Goal: Information Seeking & Learning: Learn about a topic

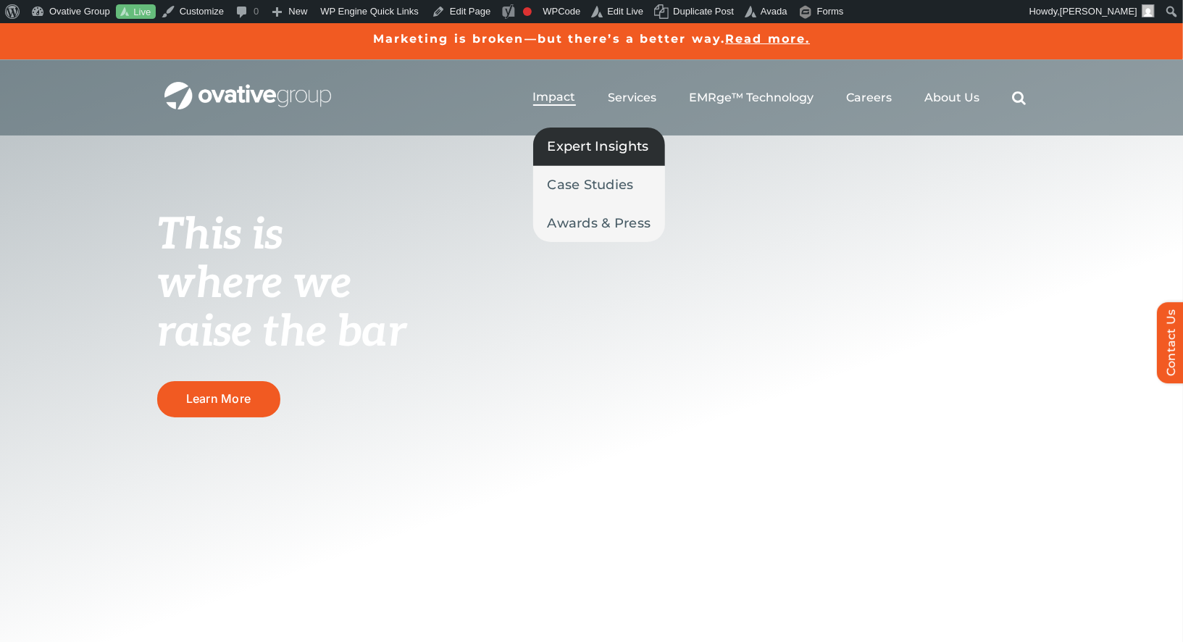
click at [562, 145] on span "Expert Insights" at bounding box center [597, 146] width 101 height 20
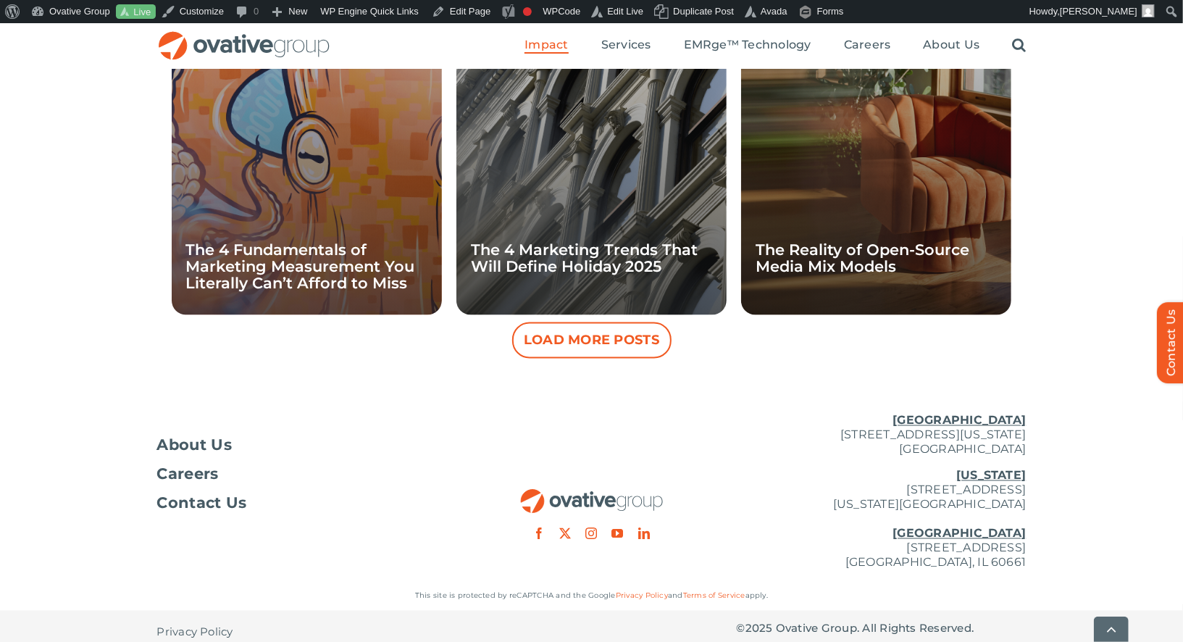
scroll to position [1431, 0]
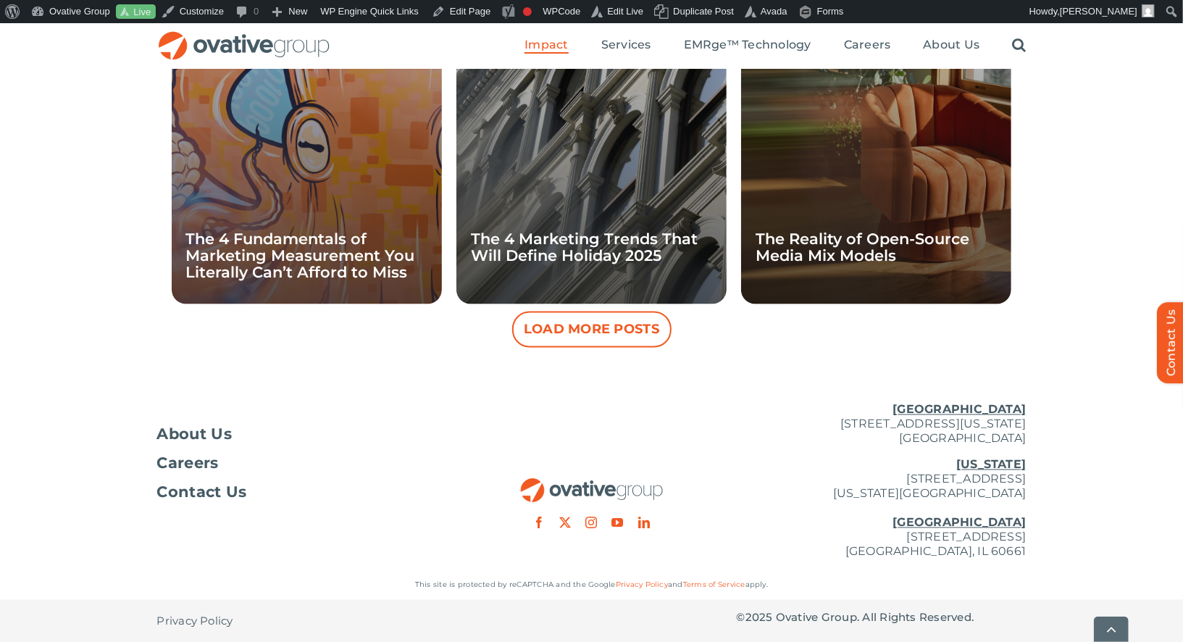
click at [594, 342] on button "Load More Posts" at bounding box center [591, 329] width 159 height 36
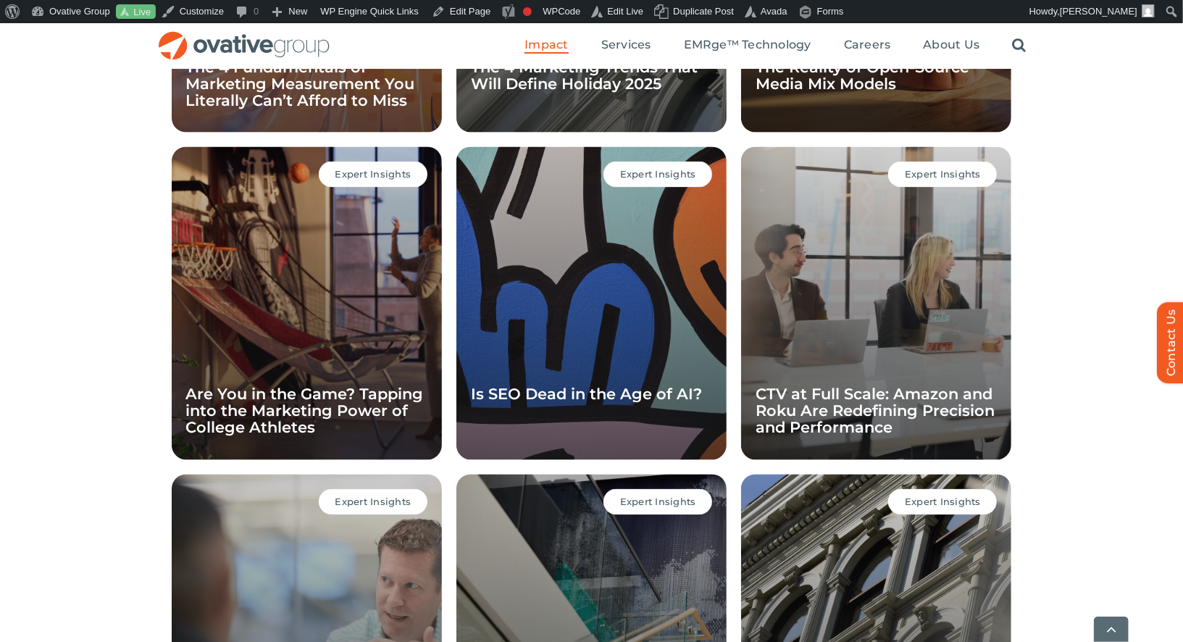
scroll to position [1968, 0]
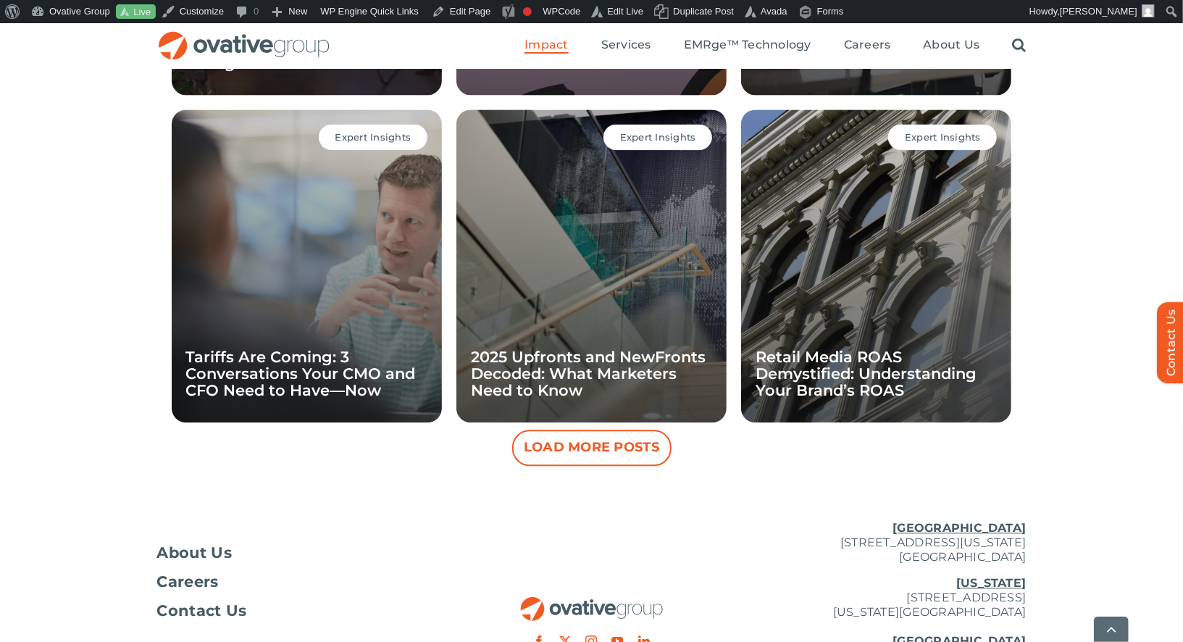
click at [571, 431] on button "Load More Posts" at bounding box center [591, 447] width 159 height 36
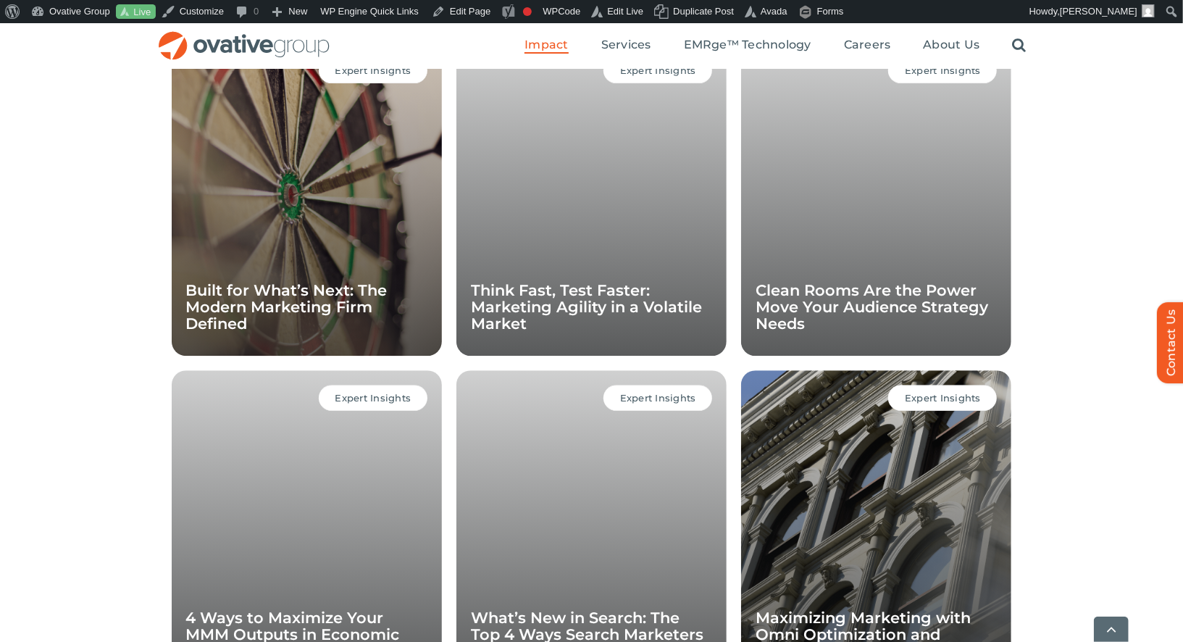
scroll to position [2741, 0]
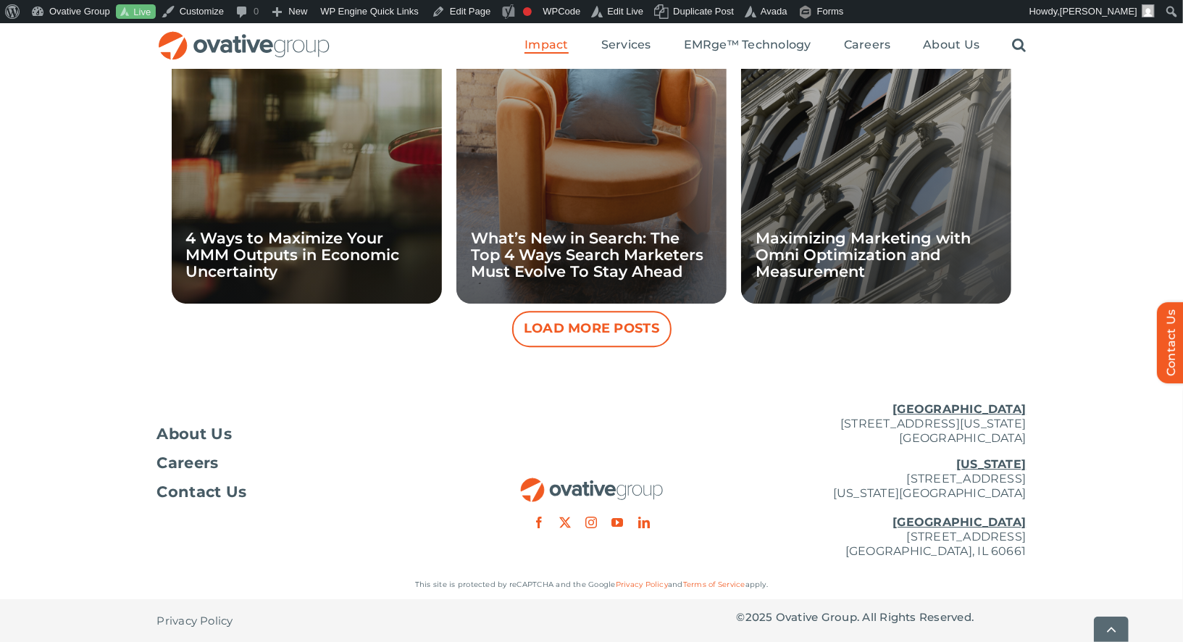
click at [590, 330] on button "Load More Posts" at bounding box center [591, 329] width 159 height 36
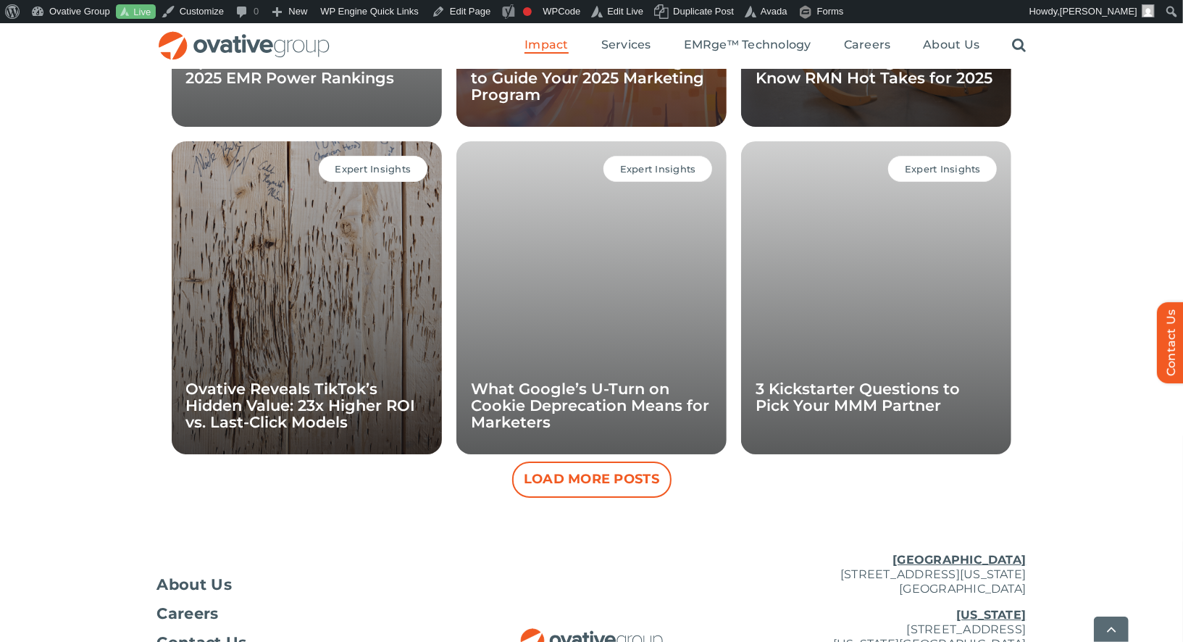
scroll to position [3316, 0]
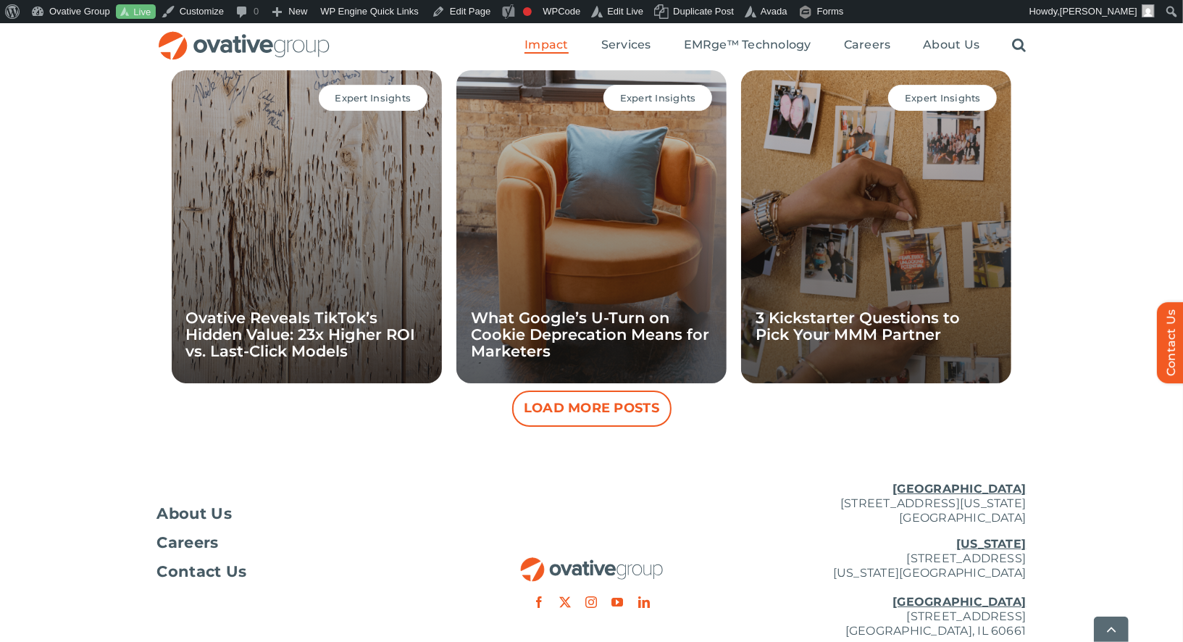
click at [611, 410] on button "Load More Posts" at bounding box center [591, 408] width 159 height 36
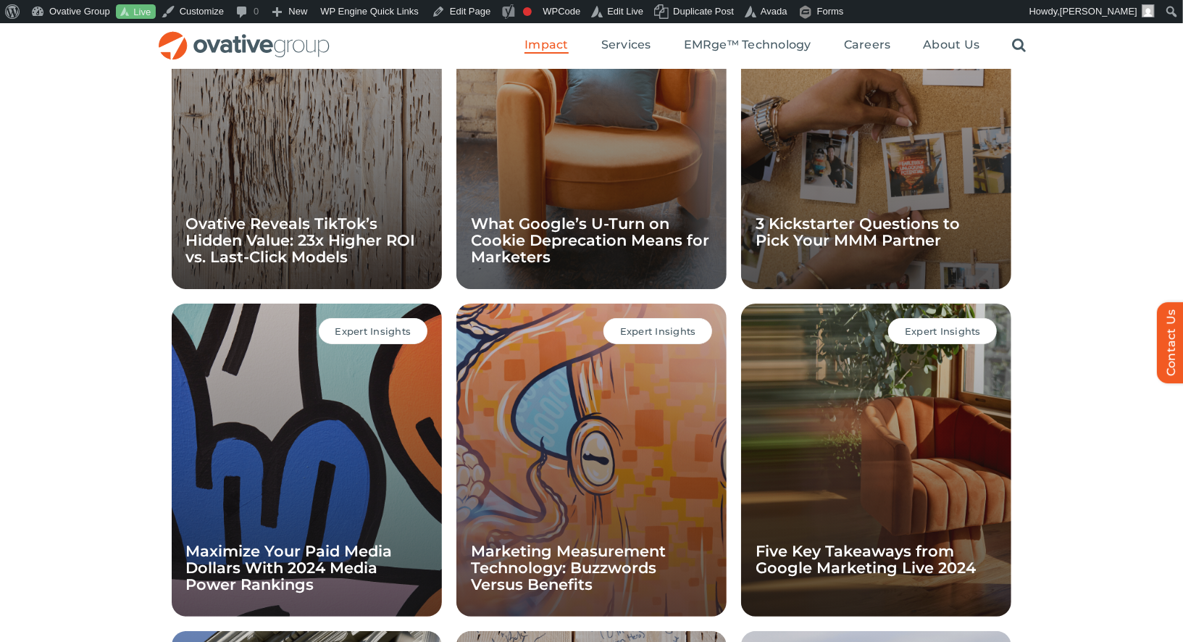
scroll to position [3359, 0]
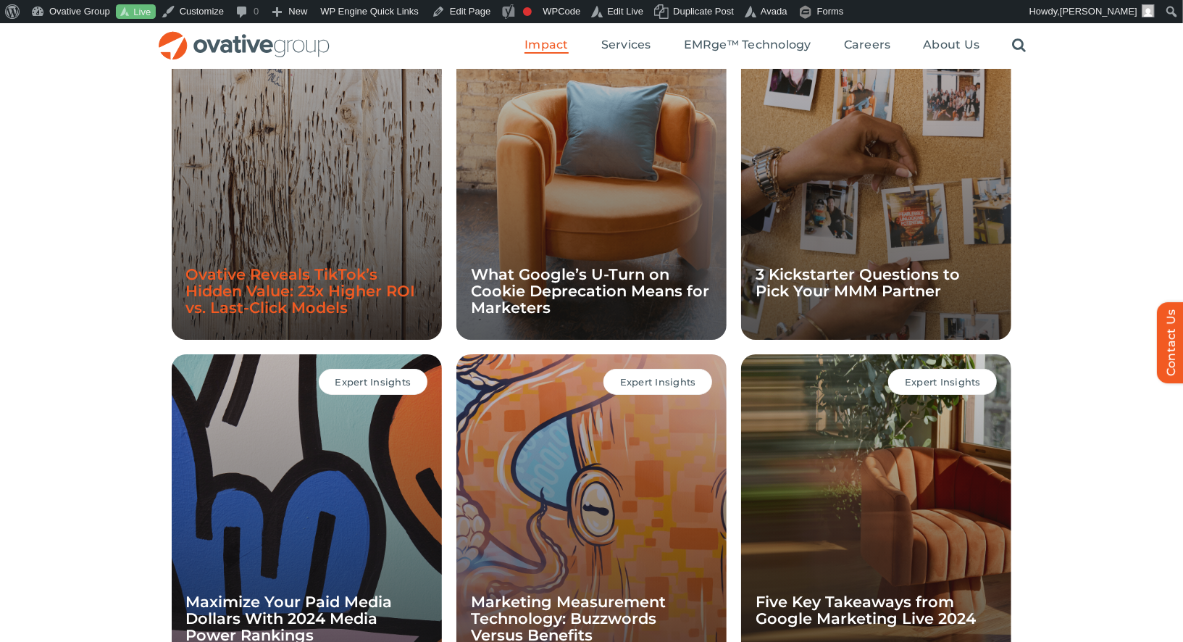
click at [311, 303] on link "Ovative Reveals TikTok’s Hidden Value: 23x Higher ROI vs. Last-Click Models" at bounding box center [301, 290] width 230 height 51
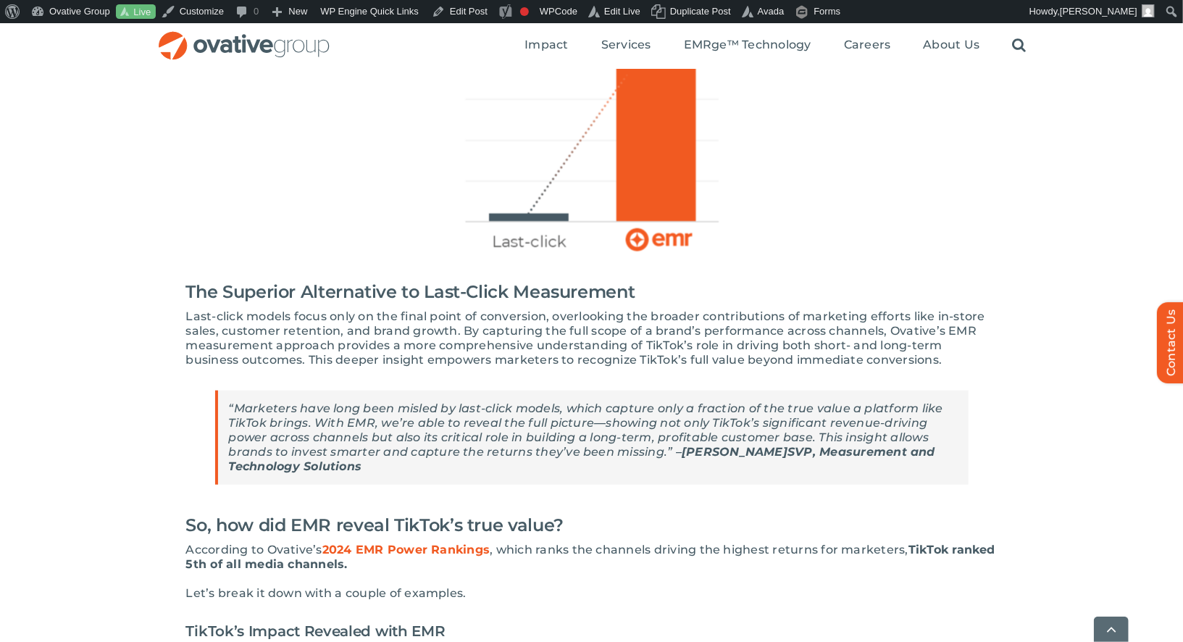
scroll to position [584, 0]
